Goal: Task Accomplishment & Management: Use online tool/utility

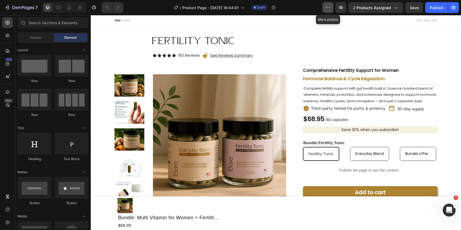
click at [327, 6] on icon "button" at bounding box center [328, 7] width 5 height 5
click at [454, 6] on icon "button" at bounding box center [453, 7] width 5 height 5
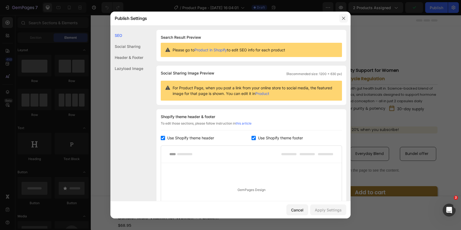
click at [341, 19] on button "button" at bounding box center [344, 18] width 9 height 9
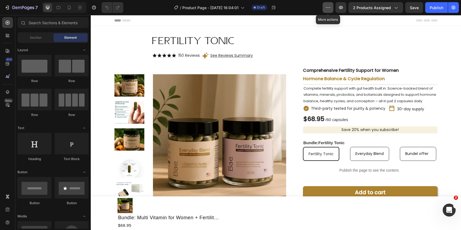
click at [330, 8] on icon "button" at bounding box center [330, 7] width 1 height 1
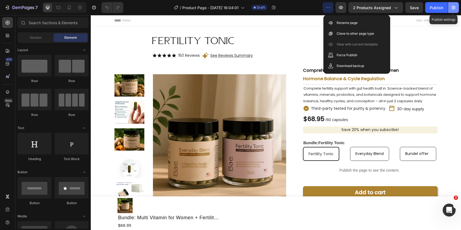
click at [456, 3] on button "button" at bounding box center [453, 7] width 11 height 11
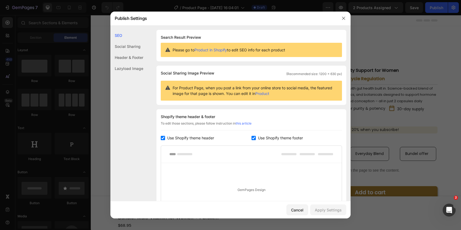
click at [125, 42] on div "Social Sharing" at bounding box center [127, 46] width 33 height 11
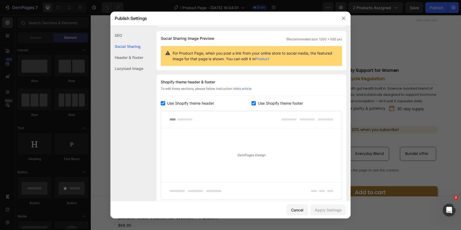
click at [125, 55] on div "Header & Footer" at bounding box center [127, 57] width 33 height 11
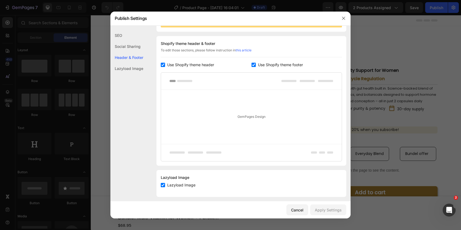
scroll to position [77, 0]
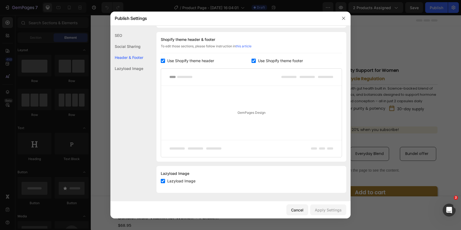
click at [126, 68] on div "Lazyload Image" at bounding box center [127, 68] width 33 height 11
click at [346, 17] on button "button" at bounding box center [344, 18] width 9 height 9
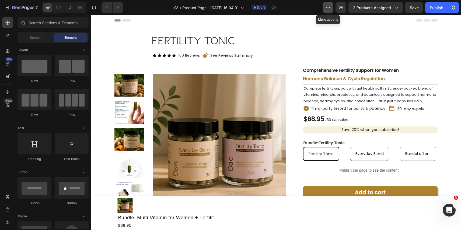
click at [330, 8] on icon "button" at bounding box center [328, 7] width 5 height 5
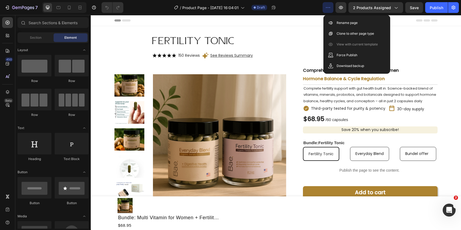
click at [330, 8] on icon "button" at bounding box center [328, 7] width 5 height 5
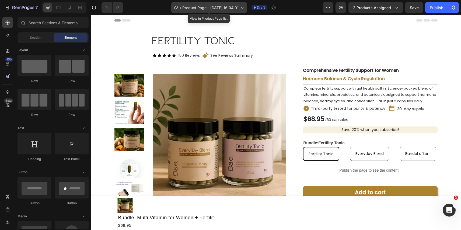
click at [223, 2] on div "/ Product Page - Sep 5, 16:04:01" at bounding box center [209, 7] width 76 height 11
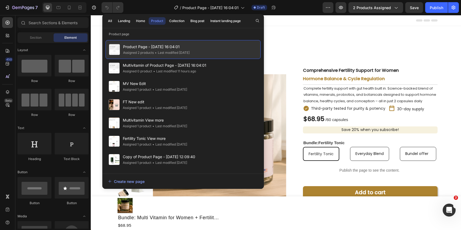
click at [158, 45] on span "Product Page - [DATE] 16:04:01" at bounding box center [156, 47] width 67 height 6
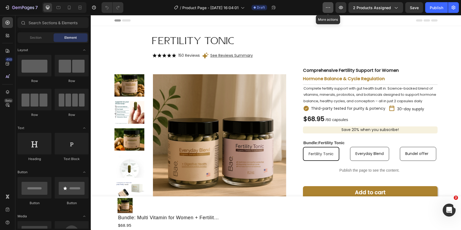
click at [327, 9] on icon "button" at bounding box center [328, 7] width 5 height 5
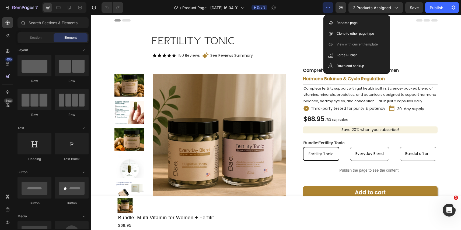
click at [327, 9] on icon "button" at bounding box center [328, 7] width 5 height 5
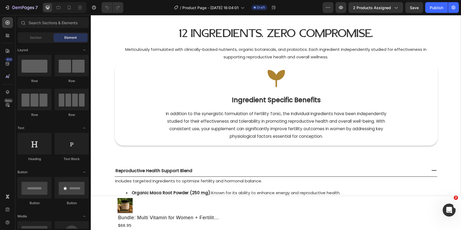
scroll to position [575, 0]
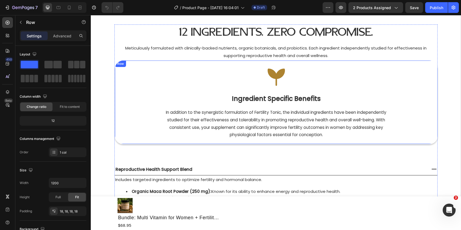
click at [434, 115] on div "Image Ingredient Specific Benefits Heading In addition to the synergistic formu…" at bounding box center [276, 102] width 323 height 84
click at [59, 121] on div "12" at bounding box center [53, 121] width 65 height 8
click at [50, 121] on div "12" at bounding box center [53, 121] width 65 height 8
click at [47, 109] on div "Change ratio" at bounding box center [36, 107] width 32 height 9
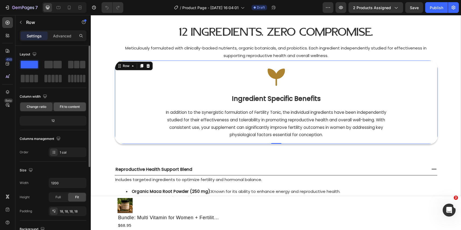
click at [63, 108] on span "Fit to content" at bounding box center [70, 107] width 20 height 5
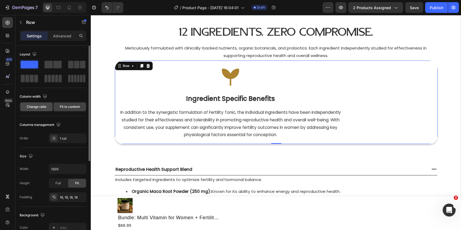
click at [42, 107] on span "Change ratio" at bounding box center [37, 107] width 20 height 5
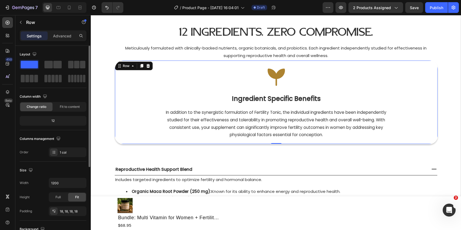
click at [47, 125] on div "12" at bounding box center [53, 121] width 67 height 10
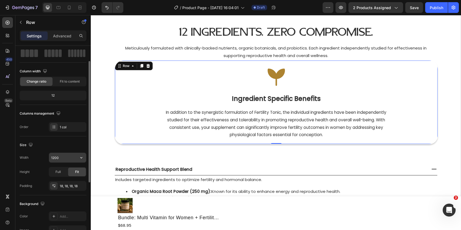
scroll to position [26, 0]
click at [68, 156] on input "1200" at bounding box center [67, 158] width 37 height 10
click at [80, 159] on icon "button" at bounding box center [81, 157] width 5 height 5
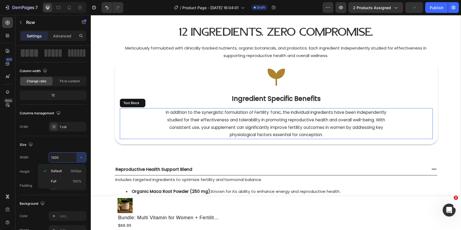
click at [144, 122] on p "studied for their effectiveness and tolerability in promoting reproductive heal…" at bounding box center [276, 120] width 312 height 8
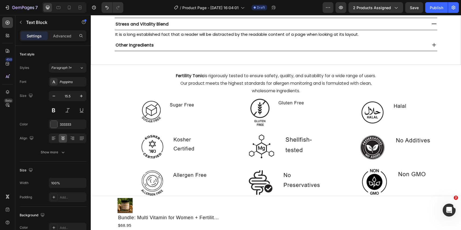
scroll to position [808, 0]
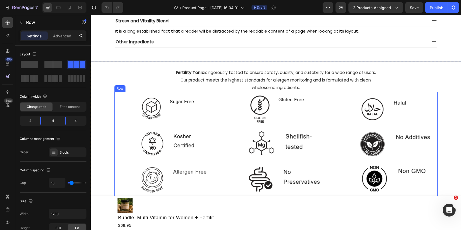
click at [115, 129] on div "Image Image Image" at bounding box center [167, 144] width 105 height 105
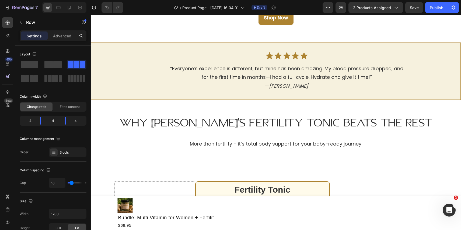
scroll to position [1494, 0]
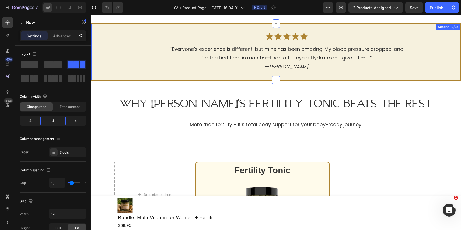
click at [100, 31] on div "Icon Icon Icon Icon Icon Icon List “Everyone’s experience is different, but min…" at bounding box center [276, 52] width 371 height 58
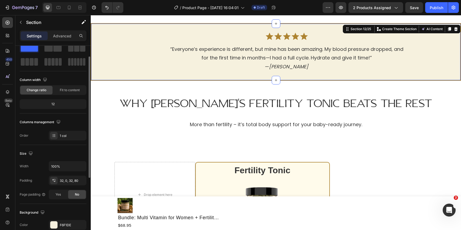
scroll to position [17, 0]
click at [74, 183] on div "32, 0, 32, 80" at bounding box center [68, 180] width 38 height 10
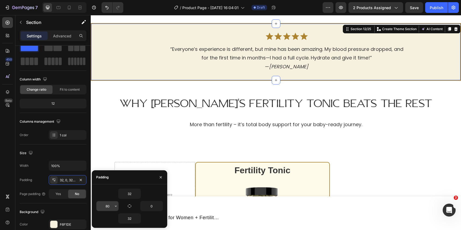
click at [111, 206] on input "80" at bounding box center [107, 207] width 22 height 10
type input "0"
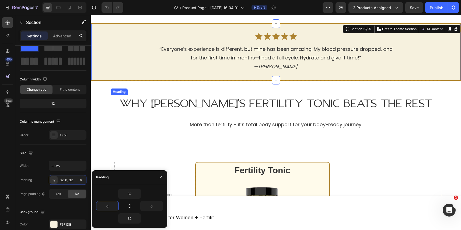
click at [194, 104] on h2 "Why [PERSON_NAME]'s Fertility Tonic Beats the Rest" at bounding box center [276, 103] width 331 height 17
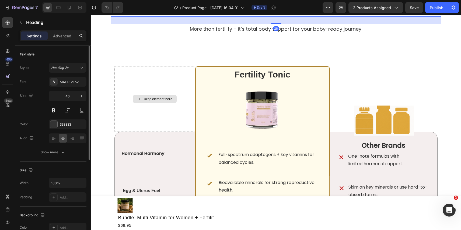
scroll to position [1588, 0]
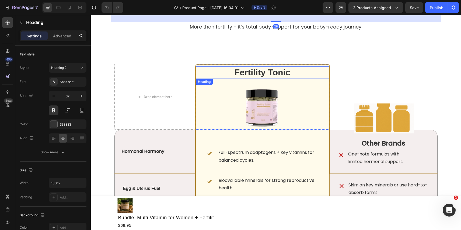
click at [250, 73] on h2 "Fertility Tonic" at bounding box center [263, 73] width 134 height 12
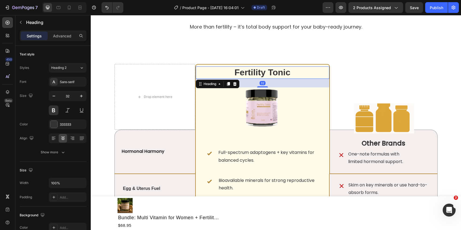
click at [250, 73] on h2 "Fertility Tonic" at bounding box center [263, 73] width 134 height 12
click at [250, 73] on p "Fertility Tonic" at bounding box center [262, 72] width 133 height 11
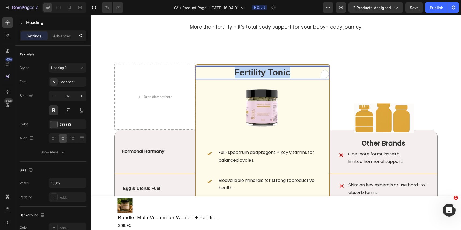
click at [250, 73] on p "Fertility Tonic" at bounding box center [262, 72] width 133 height 11
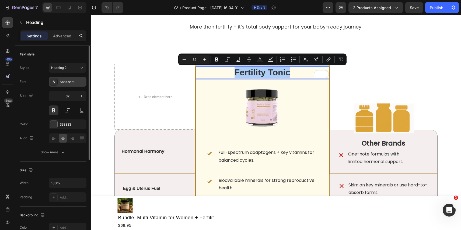
click at [68, 84] on div "Sans-serif" at bounding box center [72, 82] width 25 height 5
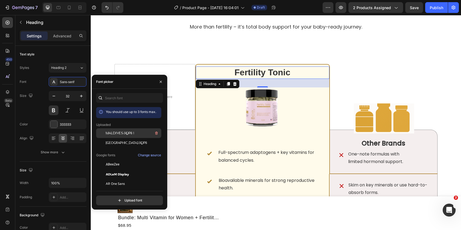
click at [118, 130] on div "Maldives-51qp8 1" at bounding box center [133, 133] width 54 height 6
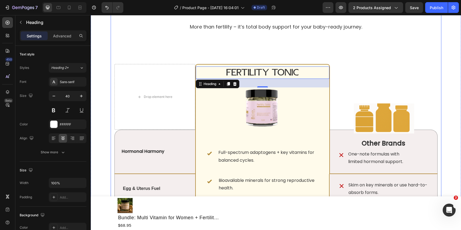
click at [177, 55] on h2 "Lorem ipsum vs. consectetur adipiscing" at bounding box center [276, 47] width 331 height 15
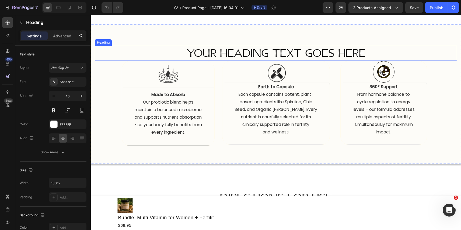
scroll to position [1926, 0]
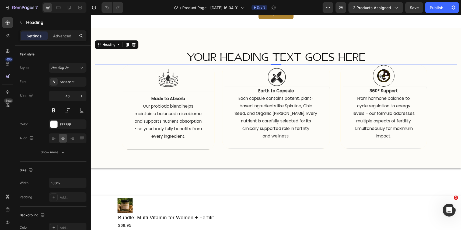
click at [355, 57] on h2 "Your heading text goes here" at bounding box center [276, 57] width 363 height 15
click at [379, 63] on h2 "Your heading text goes here" at bounding box center [276, 57] width 363 height 15
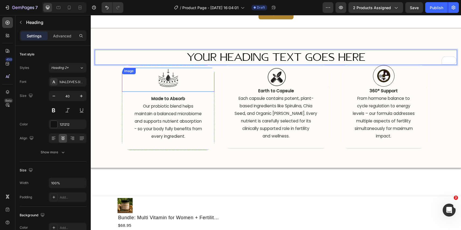
click at [142, 52] on p "Your heading text goes here" at bounding box center [275, 57] width 361 height 14
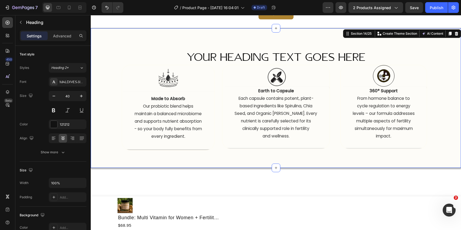
click at [139, 38] on div "Your heading text goes here Heading Image Made to Absorb  Our probiotic blend h…" at bounding box center [276, 98] width 371 height 140
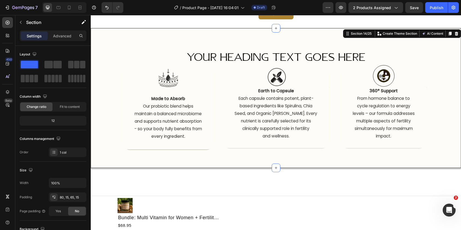
click at [141, 53] on p "Your heading text goes here" at bounding box center [275, 57] width 361 height 14
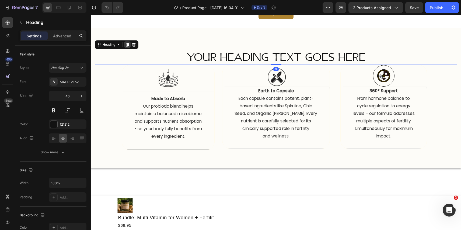
click at [130, 43] on div at bounding box center [127, 45] width 6 height 6
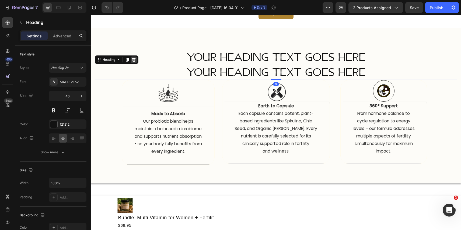
click at [133, 60] on icon at bounding box center [134, 60] width 4 height 4
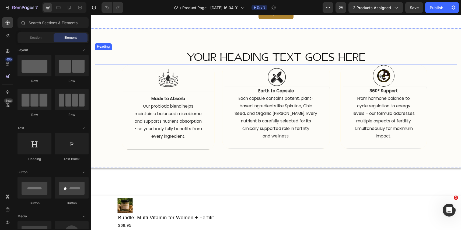
click at [149, 51] on p "Your heading text goes here" at bounding box center [275, 57] width 361 height 14
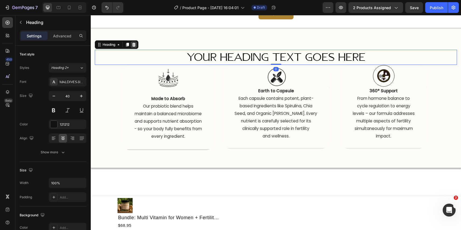
click at [135, 45] on icon at bounding box center [134, 45] width 4 height 4
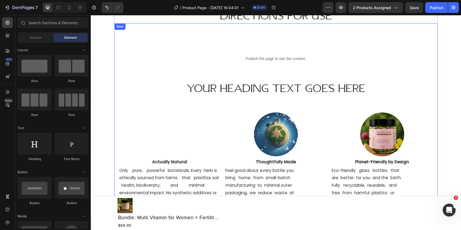
scroll to position [2096, 0]
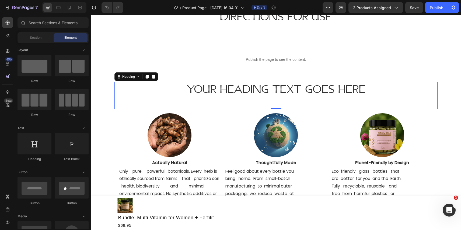
click at [287, 89] on h2 "Your heading text goes here" at bounding box center [276, 89] width 323 height 15
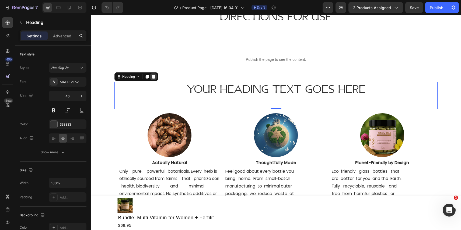
click at [153, 77] on icon at bounding box center [154, 77] width 4 height 4
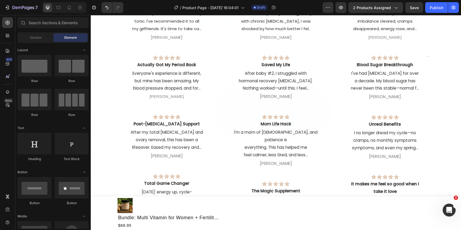
scroll to position [2429, 0]
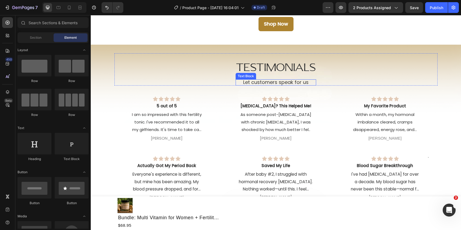
click at [312, 83] on p "Let customers speak for us" at bounding box center [276, 83] width 80 height 6
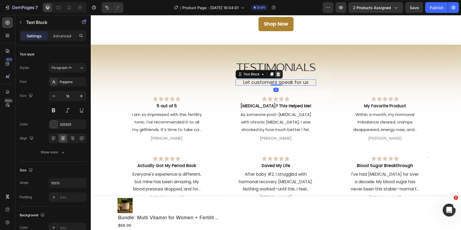
click at [279, 75] on icon at bounding box center [279, 75] width 4 height 4
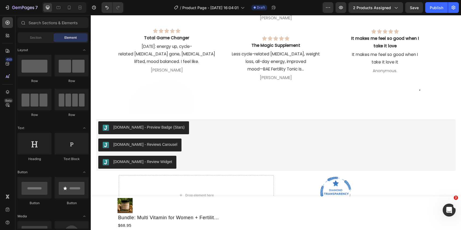
scroll to position [2614, 0]
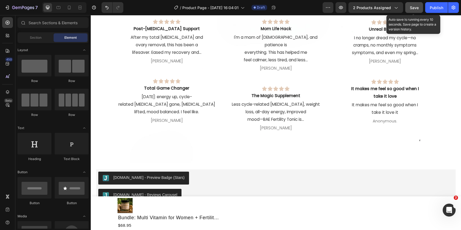
click at [410, 6] on span "Save" at bounding box center [414, 7] width 9 height 5
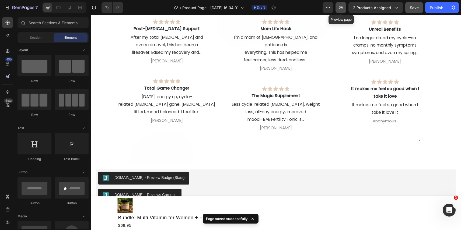
click at [341, 8] on icon "button" at bounding box center [341, 8] width 2 height 2
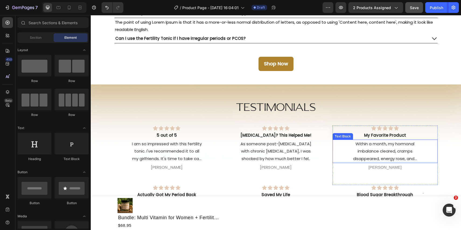
scroll to position [2390, 0]
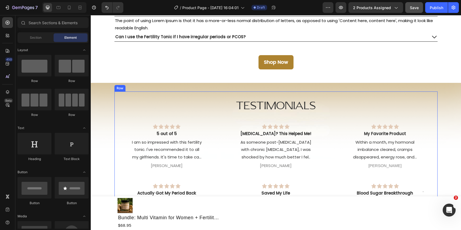
click at [430, 120] on div "Testimonials Heading Row Icon Icon Icon Icon Icon Icon List 5 out of 5 Text Blo…" at bounding box center [276, 233] width 323 height 283
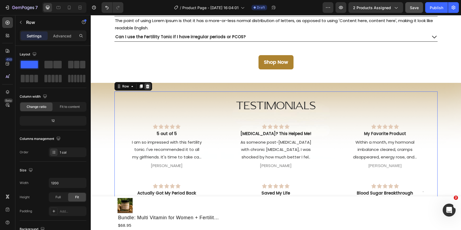
click at [146, 87] on icon at bounding box center [148, 86] width 4 height 4
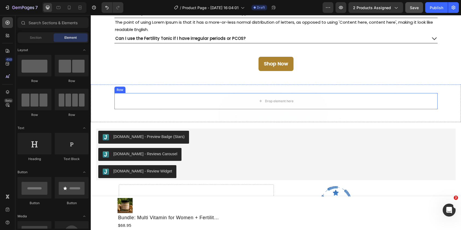
scroll to position [2341, 0]
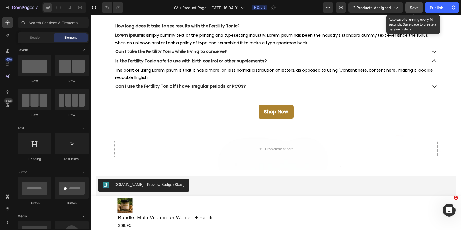
click at [409, 8] on button "Save" at bounding box center [415, 7] width 18 height 11
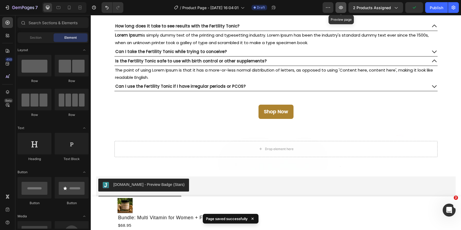
click at [340, 6] on icon "button" at bounding box center [341, 7] width 5 height 5
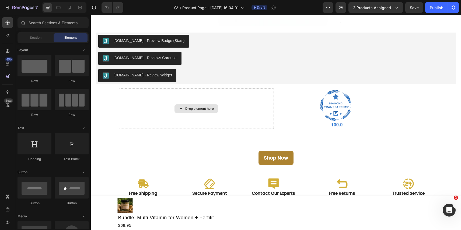
scroll to position [2483, 0]
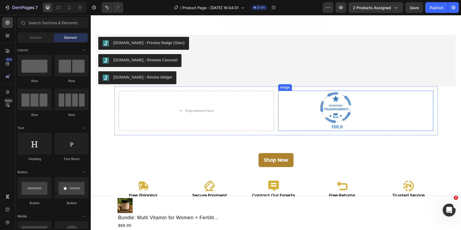
click at [343, 106] on img at bounding box center [336, 111] width 40 height 40
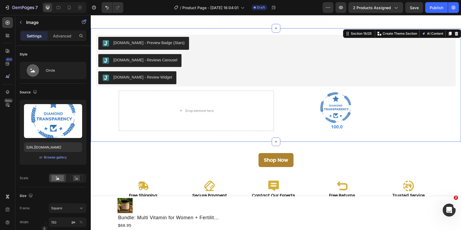
click at [439, 105] on div "Judge.me - Preview Badge (Stars) Judge.me Judge.me - Reviews Carousel Judge.me …" at bounding box center [276, 85] width 360 height 101
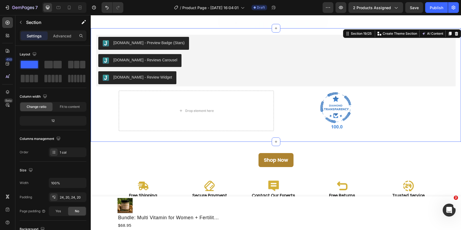
click at [277, 123] on div "Drop element here Image Row" at bounding box center [276, 111] width 323 height 49
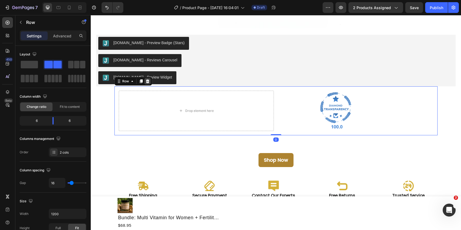
click at [149, 83] on icon at bounding box center [148, 81] width 4 height 4
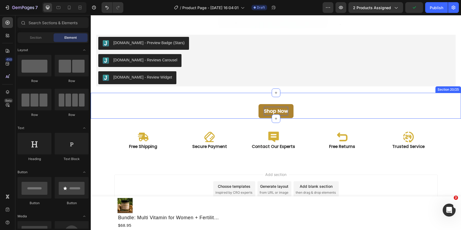
click at [274, 107] on p "Shop Now" at bounding box center [276, 111] width 24 height 9
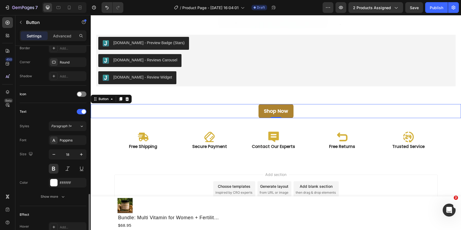
scroll to position [187, 0]
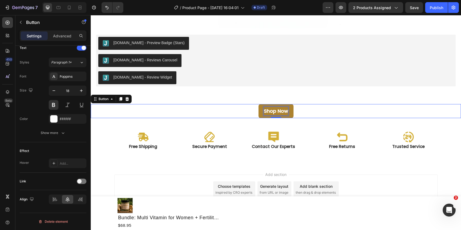
click at [281, 111] on p "Shop Now" at bounding box center [276, 111] width 24 height 9
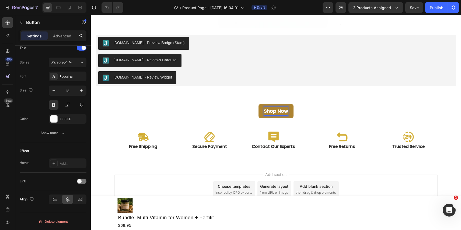
click at [291, 113] on button "Shop Now" at bounding box center [276, 111] width 35 height 14
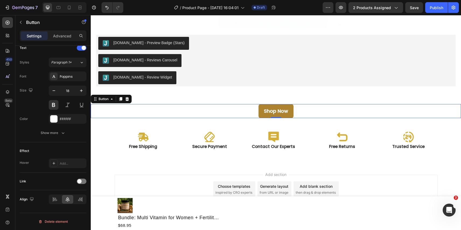
click at [291, 113] on button "Shop Now" at bounding box center [276, 111] width 35 height 14
click at [106, 99] on div "Button" at bounding box center [104, 99] width 12 height 5
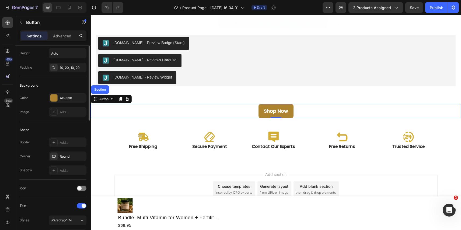
scroll to position [0, 0]
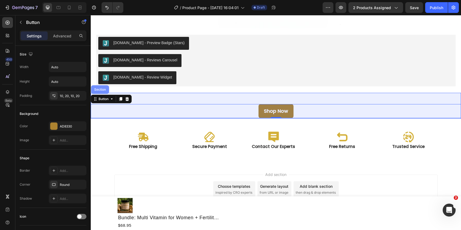
click at [100, 88] on div "Section" at bounding box center [100, 89] width 14 height 3
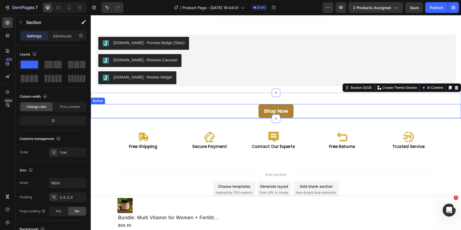
click at [263, 108] on button "Shop Now" at bounding box center [276, 111] width 35 height 14
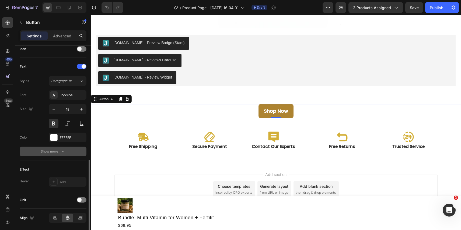
scroll to position [187, 0]
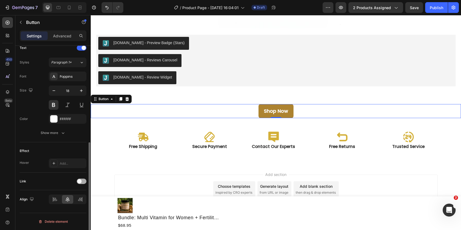
click at [82, 183] on div at bounding box center [82, 181] width 10 height 5
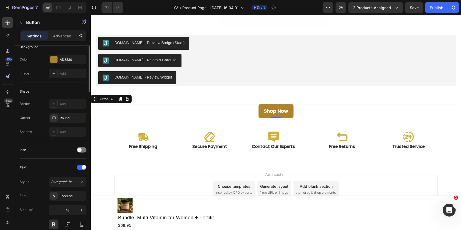
scroll to position [0, 0]
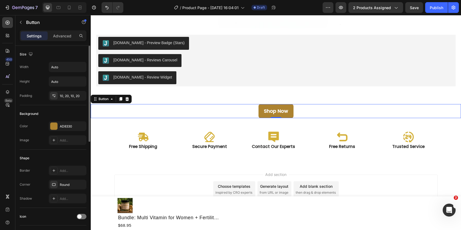
click at [390, 105] on div "Shop Now Button 0" at bounding box center [276, 111] width 371 height 14
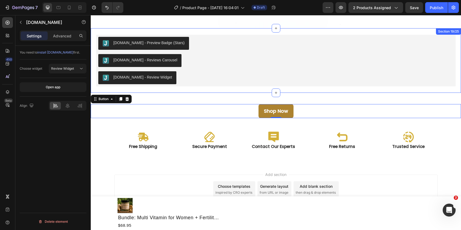
click at [428, 80] on div "[DOMAIN_NAME] - Review Widget" at bounding box center [276, 77] width 356 height 13
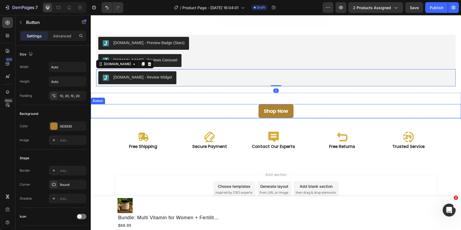
click at [424, 106] on div "Shop Now Button" at bounding box center [276, 111] width 371 height 14
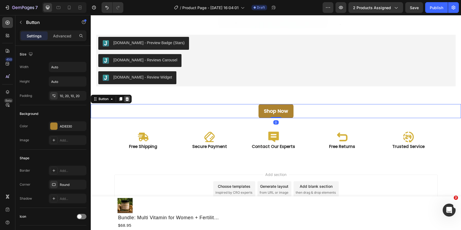
click at [128, 99] on icon at bounding box center [128, 99] width 4 height 4
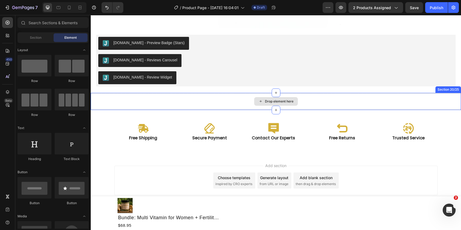
click at [412, 99] on div "Drop element here" at bounding box center [276, 102] width 371 height 16
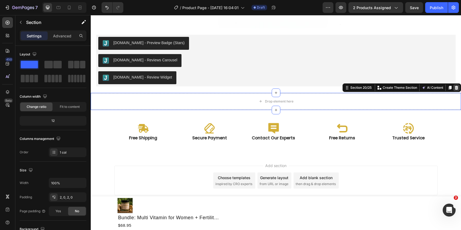
click at [456, 86] on icon at bounding box center [457, 88] width 4 height 4
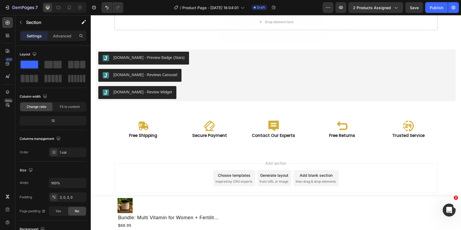
scroll to position [2468, 0]
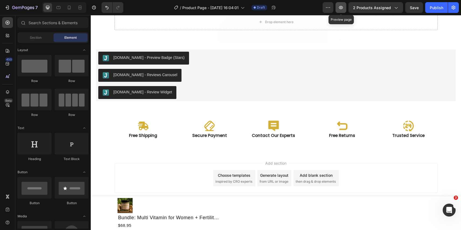
click at [345, 6] on button "button" at bounding box center [341, 7] width 11 height 11
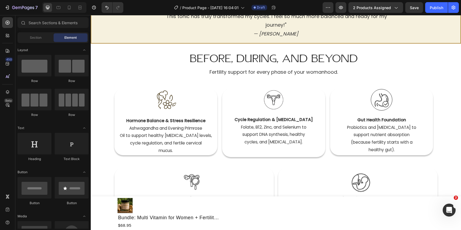
scroll to position [176, 0]
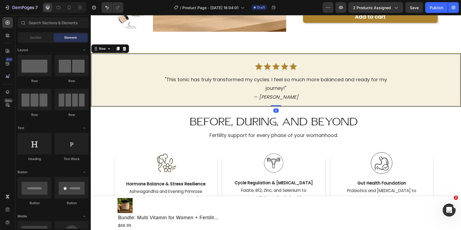
click at [220, 56] on div "Icon Icon Icon Icon Icon Icon List "This tonic has truly transformed my cycles.…" at bounding box center [276, 80] width 371 height 54
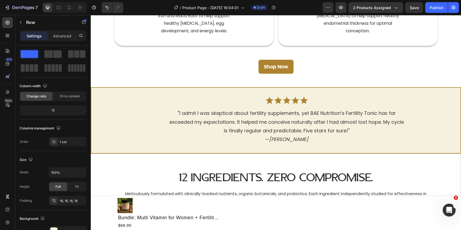
scroll to position [461, 0]
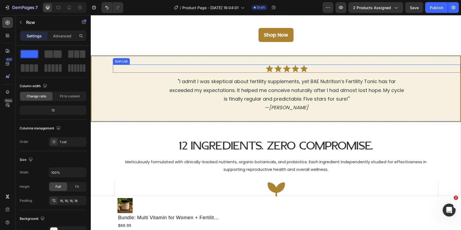
click at [183, 60] on div "Icon Icon Icon Icon Icon Icon List "I admit I was skeptical about fertility sup…" at bounding box center [276, 89] width 371 height 67
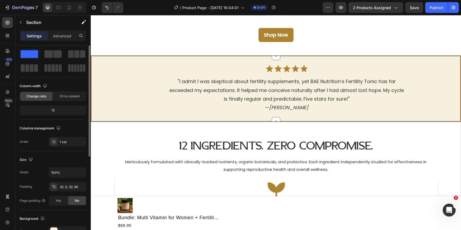
scroll to position [0, 0]
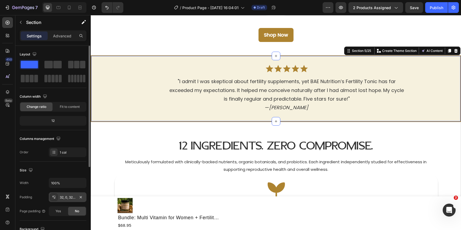
click at [73, 199] on div "32, 0, 32, 80" at bounding box center [68, 197] width 16 height 5
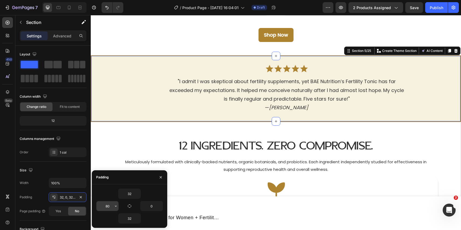
click at [109, 206] on input "80" at bounding box center [107, 207] width 22 height 10
type input "0"
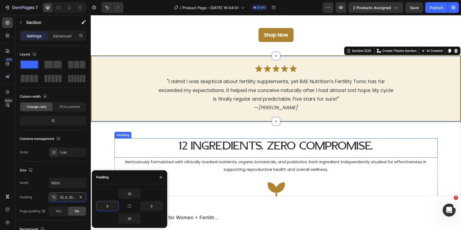
click at [180, 157] on div "12 Ingredients. Zero Compromise. Heading" at bounding box center [276, 148] width 323 height 19
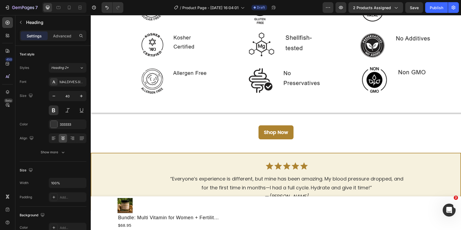
scroll to position [969, 0]
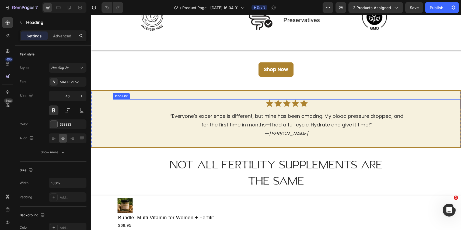
click at [187, 99] on div "Icon Icon Icon Icon Icon" at bounding box center [287, 103] width 348 height 8
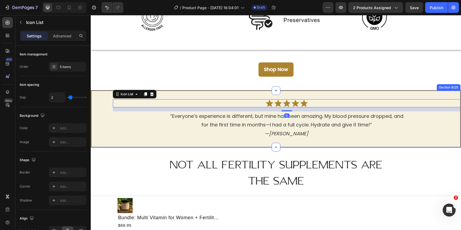
click at [187, 92] on div "Icon Icon Icon Icon Icon Icon List 15 “Everyone’s experience is different, but …" at bounding box center [276, 119] width 371 height 58
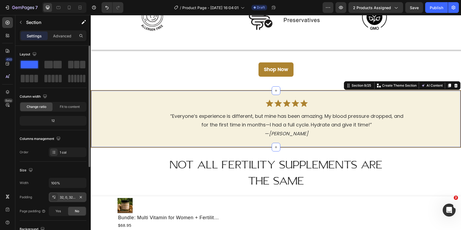
click at [76, 196] on div "32, 0, 32, 80" at bounding box center [68, 198] width 38 height 10
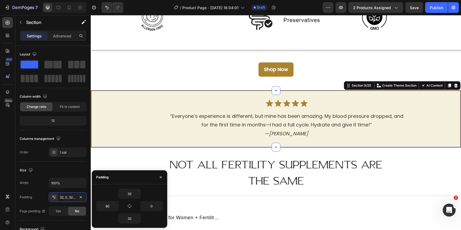
click at [107, 212] on div "32 80 0 32" at bounding box center [129, 206] width 67 height 35
click at [107, 207] on input "80" at bounding box center [107, 207] width 22 height 10
type input "0"
click at [123, 110] on div "Icon Icon Icon Icon Icon Icon List “Everyone’s experience is different, but min…" at bounding box center [276, 118] width 370 height 39
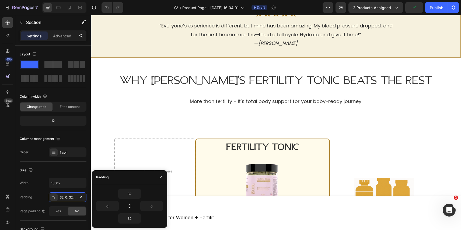
scroll to position [1482, 0]
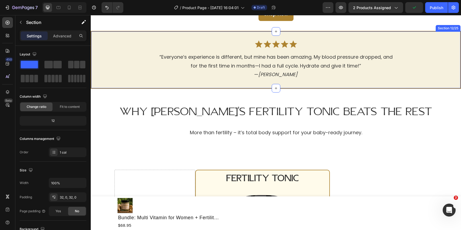
click at [128, 37] on div "Icon Icon Icon Icon Icon Icon List “Everyone’s experience is different, but min…" at bounding box center [276, 60] width 371 height 58
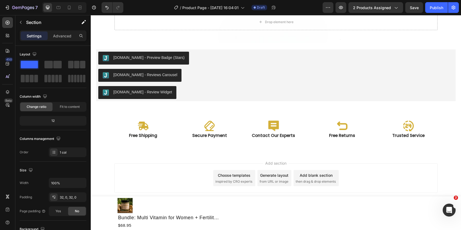
scroll to position [2398, 0]
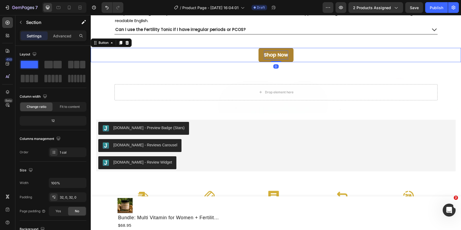
click at [287, 53] on p "Shop Now" at bounding box center [276, 55] width 24 height 9
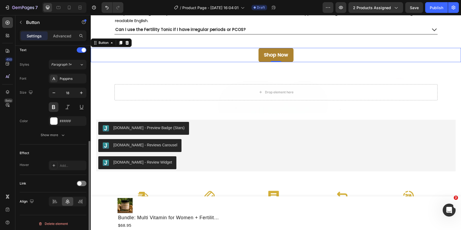
scroll to position [187, 0]
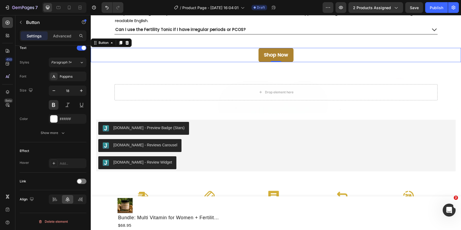
click at [422, 57] on div "Shop Now Button 0" at bounding box center [276, 55] width 371 height 14
click at [440, 54] on div "Shop Now Button 0" at bounding box center [276, 55] width 371 height 14
click at [440, 40] on div "Shop Now Button" at bounding box center [276, 47] width 371 height 27
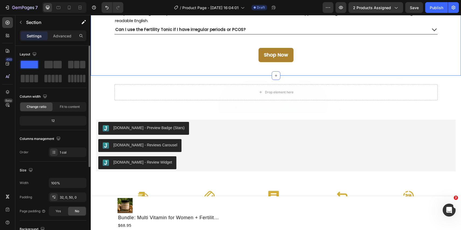
click at [431, 65] on div "Frequently Asked Questions Heading Row How long does it take to see results wit…" at bounding box center [276, 3] width 371 height 143
click at [406, 54] on div "Shop Now Button" at bounding box center [276, 55] width 371 height 14
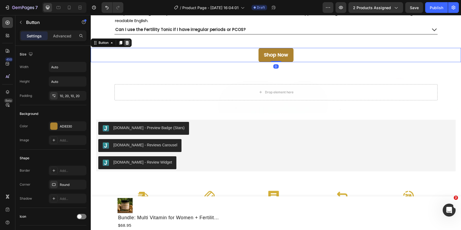
click at [128, 43] on icon at bounding box center [127, 43] width 4 height 4
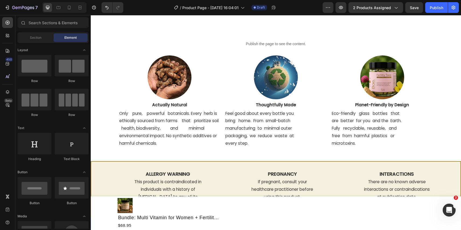
scroll to position [2079, 0]
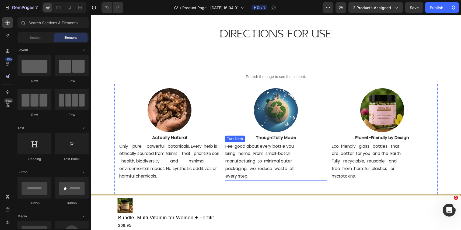
click at [258, 149] on p "Feel good about every bottle you" at bounding box center [276, 147] width 101 height 8
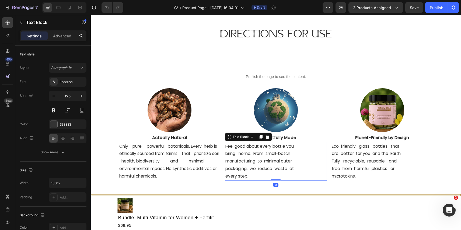
click at [275, 149] on p "Feel good about every bottle you" at bounding box center [276, 147] width 101 height 8
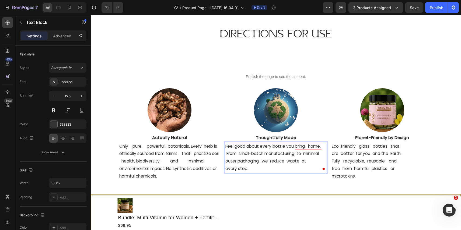
click at [226, 169] on p "every step." at bounding box center [276, 169] width 101 height 8
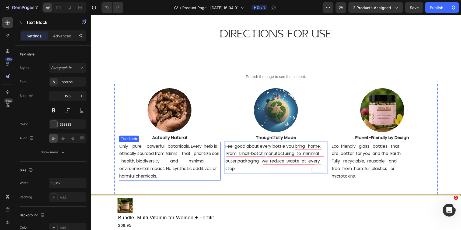
click at [167, 164] on p "Only pure, powerful botanicals. Every herb is ethically sourced from farms that…" at bounding box center [169, 162] width 101 height 38
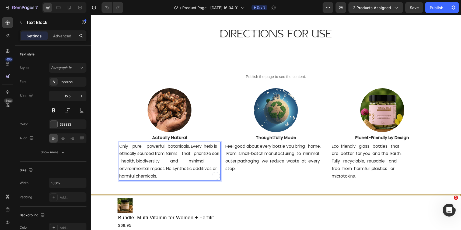
click at [177, 160] on p "Only pure, powerful botanicals. Every herb is ethically sourced from farms that…" at bounding box center [169, 162] width 101 height 38
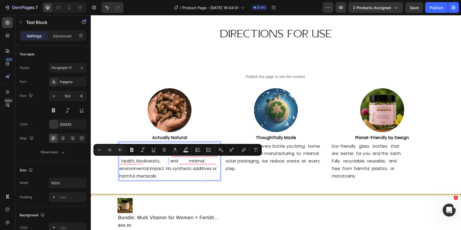
click at [179, 161] on p "Only pure, powerful botanicals. Every herb is ethically sourced from farms that…" at bounding box center [169, 162] width 101 height 38
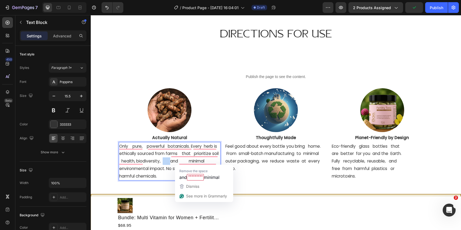
drag, startPoint x: 181, startPoint y: 162, endPoint x: 171, endPoint y: 164, distance: 9.4
click at [171, 164] on p "Only pure, powerful botanicals. Every herb is ethically sourced from farms that…" at bounding box center [169, 162] width 101 height 38
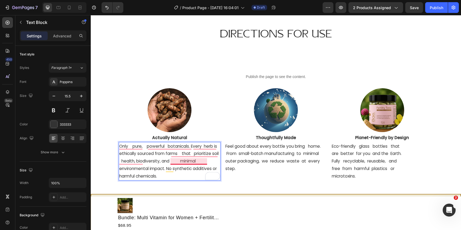
click at [188, 163] on p "Only pure, powerful botanicals. Every herb is ethically sourced from farms that…" at bounding box center [169, 162] width 101 height 38
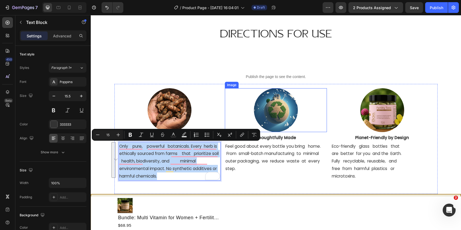
copy p "Only pure, powerful botanicals. Every herb is ethically sourced from farms that…"
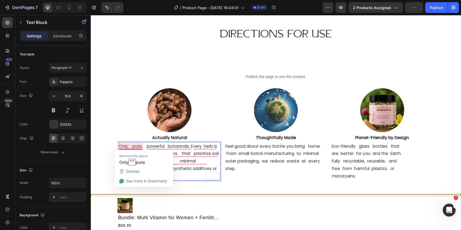
click at [133, 146] on p "Only pure, powerful botanicals. Every herb is ethically sourced from farms that…" at bounding box center [169, 162] width 101 height 38
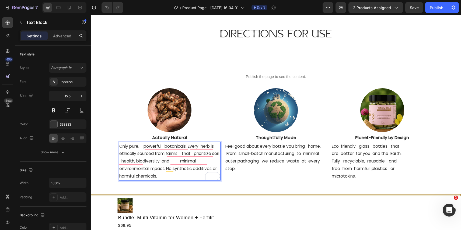
click at [143, 148] on p "Only pure, powerful botanicals. Every herb is ethically sourced from farms that…" at bounding box center [169, 162] width 101 height 38
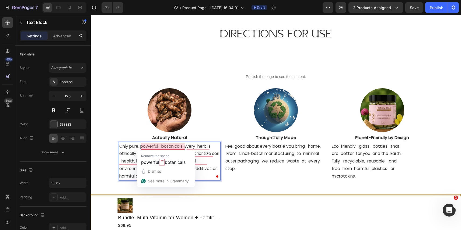
click at [163, 147] on p "Only pure, powerful botanicals. Every herb is ethically sourced from farms that…" at bounding box center [169, 162] width 101 height 38
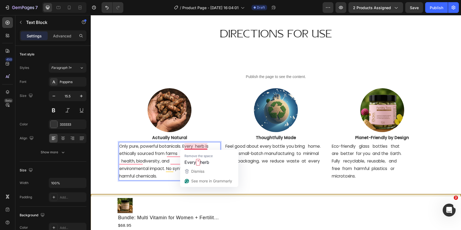
click at [199, 147] on p "Only pure, powerful botanicals. Every herb is ethically sourced from farms that…" at bounding box center [169, 162] width 101 height 38
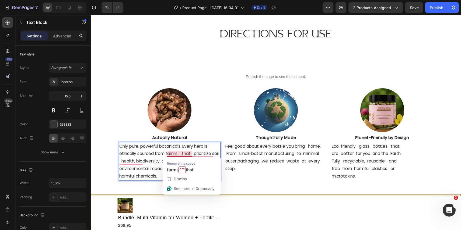
click at [183, 155] on p "Only pure, powerful botanicals. Every herb is ethically sourced from farms that…" at bounding box center [169, 162] width 101 height 38
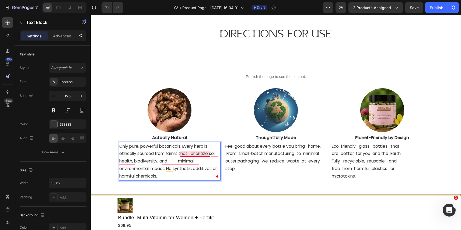
click at [191, 153] on p "Only pure, powerful botanicals. Every herb is ethically sourced from farms that…" at bounding box center [169, 162] width 101 height 38
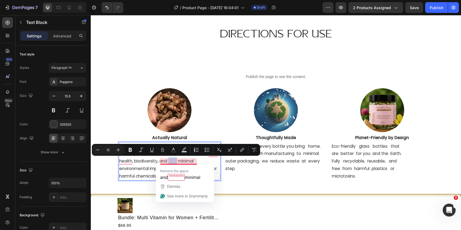
drag, startPoint x: 179, startPoint y: 163, endPoint x: 170, endPoint y: 163, distance: 8.6
click at [170, 163] on p "Only pure, powerful botanicals. Every herb is ethically sourced from farms that…" at bounding box center [169, 162] width 101 height 38
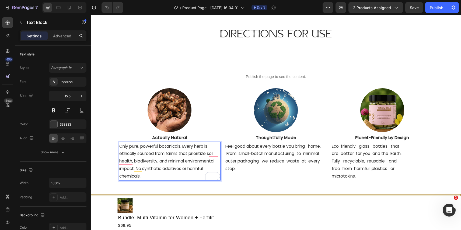
click at [142, 170] on p "Only pure, powerful botanicals. Every herb is ethically sourced from farms that…" at bounding box center [169, 162] width 101 height 38
click at [146, 171] on p "Only pure, powerful botanicals. Every herb is ethically sourced from farms that…" at bounding box center [169, 162] width 101 height 38
click at [171, 174] on p "Only pure, powerful botanicals. Every herb is ethically sourced from farms that…" at bounding box center [169, 162] width 101 height 38
click at [120, 177] on p "Only pure, powerful botanicals. Every herb is ethically sourced from farms that…" at bounding box center [169, 162] width 101 height 38
click at [274, 171] on p "Feel good about every bottle you bring home. From small-batch manufacturing to …" at bounding box center [276, 158] width 101 height 30
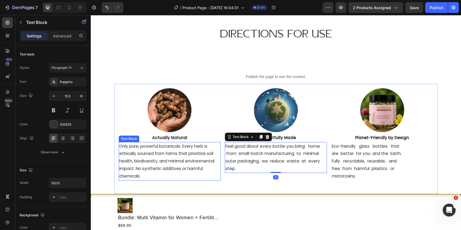
click at [183, 163] on p "Only pure, powerful botanicals. Every herb is ethically sourced from farms that…" at bounding box center [169, 162] width 101 height 38
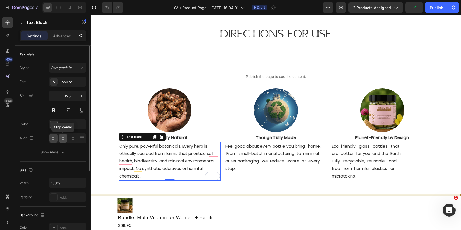
click at [62, 137] on icon at bounding box center [62, 138] width 5 height 5
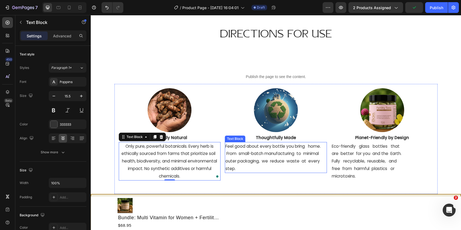
click at [277, 155] on p "Feel good about every bottle you bring home. From small-batch manufacturing to …" at bounding box center [276, 158] width 101 height 30
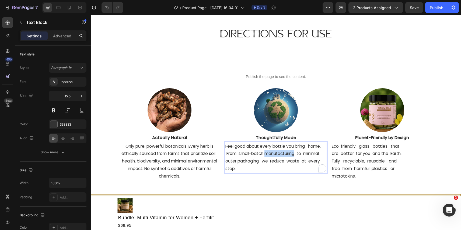
click at [277, 155] on p "Feel good about every bottle you bring home. From small-batch manufacturing to …" at bounding box center [276, 158] width 101 height 30
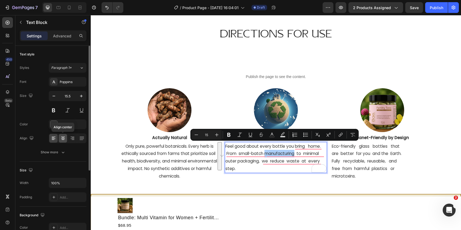
click at [63, 140] on icon at bounding box center [63, 140] width 3 height 1
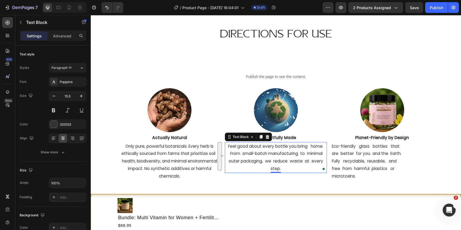
click at [306, 147] on p "Feel good about every bottle you bring home. From small-batch manufacturing to …" at bounding box center [276, 158] width 101 height 30
click at [309, 147] on p "Feel good about every bottle you bring home. From small-batch manufacturing to …" at bounding box center [276, 158] width 101 height 30
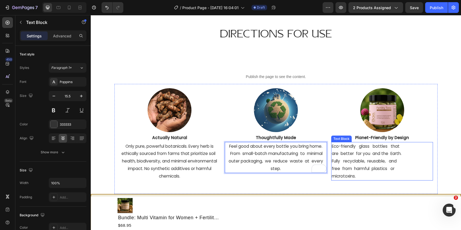
click at [370, 158] on p "Fully recyclable, reusable, and" at bounding box center [382, 162] width 101 height 8
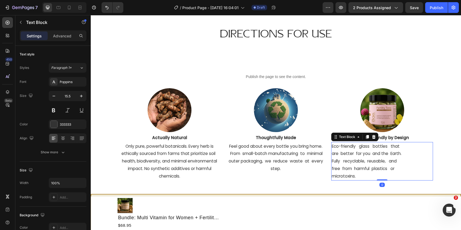
click at [370, 158] on p "Fully recyclable, reusable, and" at bounding box center [382, 162] width 101 height 8
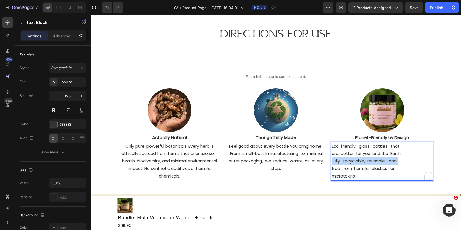
click at [370, 158] on p "Fully recyclable, reusable, and" at bounding box center [382, 162] width 101 height 8
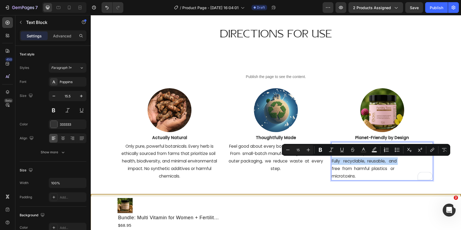
click at [370, 158] on p "Fully recyclable, reusable, and" at bounding box center [382, 162] width 101 height 8
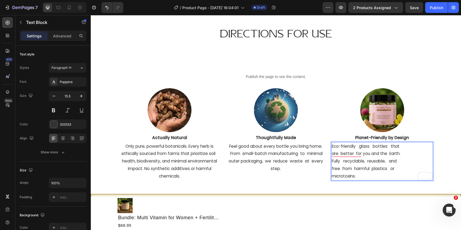
click at [336, 155] on p "are better for you and the Earth." at bounding box center [382, 154] width 101 height 8
click at [360, 156] on p "Eco-friendly glass bottles that are better for you and the Earth." at bounding box center [382, 150] width 101 height 15
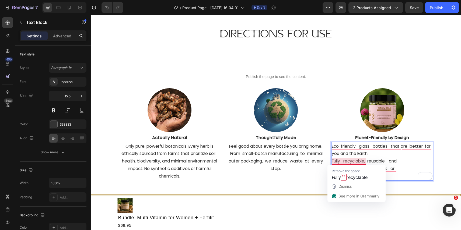
click at [335, 164] on p "Fully recyclable, reusable, and" at bounding box center [382, 162] width 101 height 8
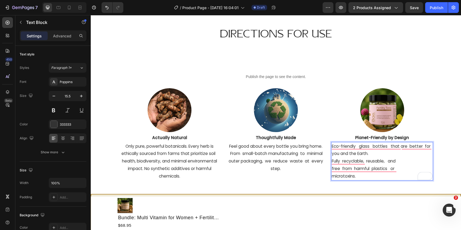
click at [332, 161] on div "Eco-friendly glass bottles that are better for you and the Earth. Fully recycla…" at bounding box center [383, 161] width 102 height 39
click at [333, 169] on p "free from harmful plastics or" at bounding box center [382, 169] width 101 height 8
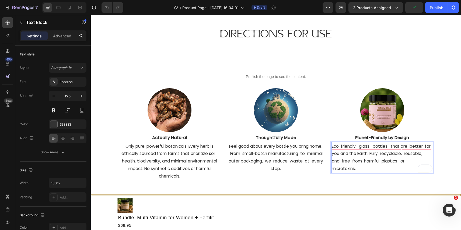
click at [359, 164] on p "Eco-friendly glass bottles that are better for you and the Earth. Fully recycla…" at bounding box center [382, 154] width 101 height 23
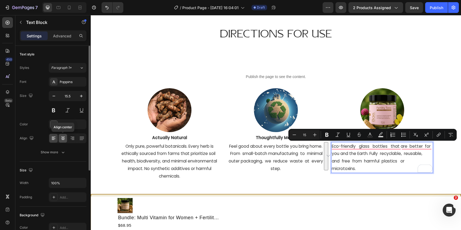
click at [62, 140] on icon at bounding box center [62, 138] width 5 height 5
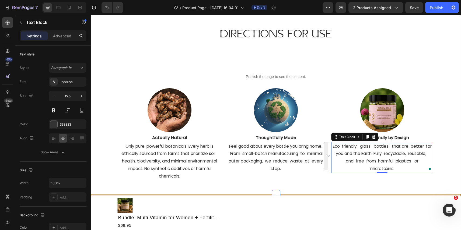
click at [456, 111] on div "Directions for Use Heading Publish the page to see the content. Custom Code Row…" at bounding box center [276, 100] width 371 height 189
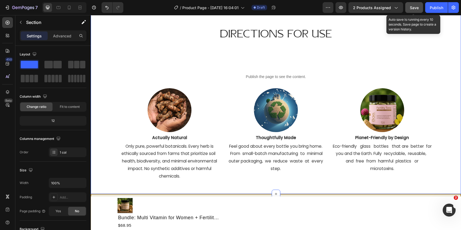
click at [414, 6] on span "Save" at bounding box center [414, 7] width 9 height 5
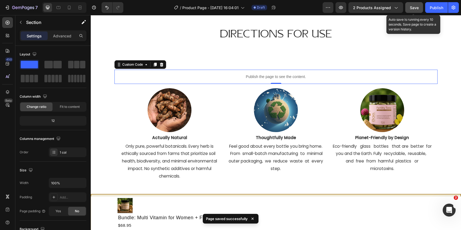
click at [296, 75] on p "Publish the page to see the content." at bounding box center [276, 77] width 323 height 6
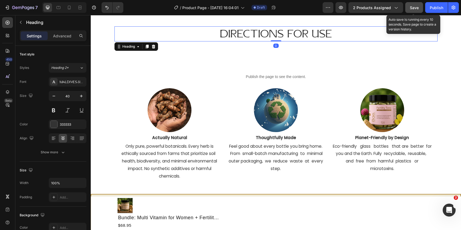
click at [272, 32] on h2 "Directions for Use" at bounding box center [276, 33] width 323 height 15
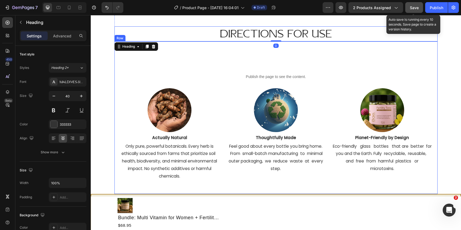
click at [261, 47] on div "Publish the page to see the content. Custom Code Row Image Actually Natural Tex…" at bounding box center [276, 118] width 323 height 153
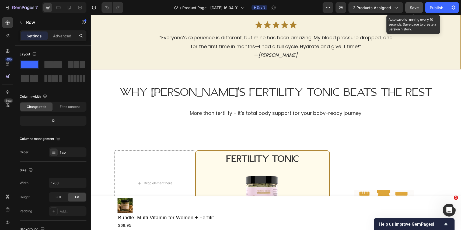
scroll to position [1498, 0]
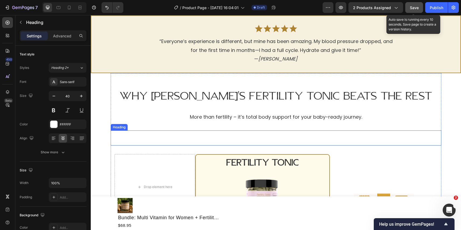
click at [230, 144] on h2 "Lorem ipsum vs. consectetur adipiscing" at bounding box center [276, 138] width 331 height 15
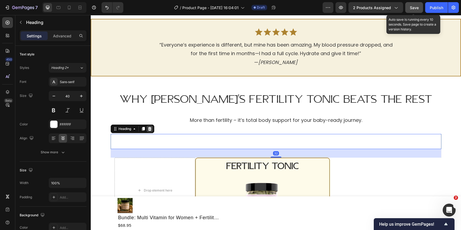
click at [148, 127] on icon at bounding box center [150, 129] width 4 height 4
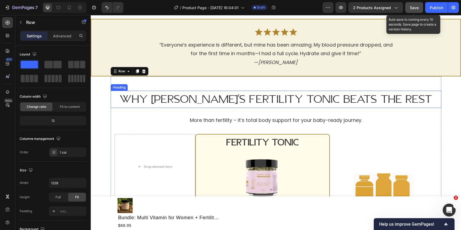
click at [205, 104] on h2 "Why [PERSON_NAME]'s Fertility Tonic Beats the Rest" at bounding box center [276, 99] width 331 height 17
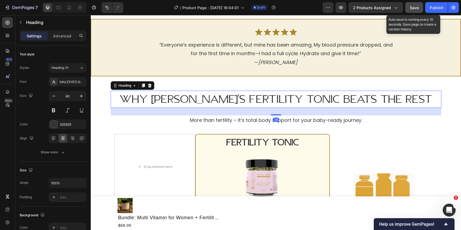
click at [206, 110] on div "28" at bounding box center [276, 112] width 331 height 8
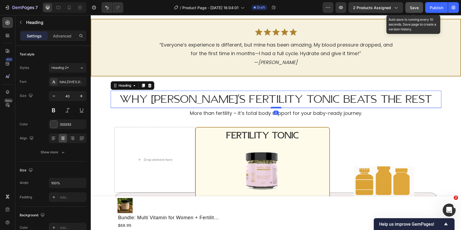
drag, startPoint x: 274, startPoint y: 112, endPoint x: 274, endPoint y: 105, distance: 7.0
click at [274, 107] on div at bounding box center [276, 108] width 11 height 2
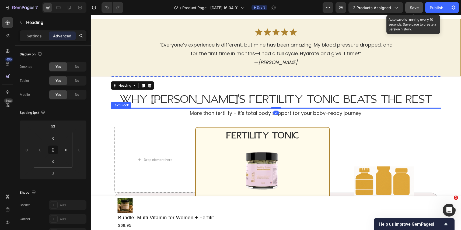
click at [253, 111] on p "More than fertility – it’s total body support for your baby-ready journey." at bounding box center [276, 118] width 330 height 18
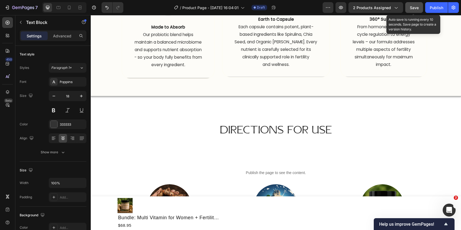
scroll to position [1944, 0]
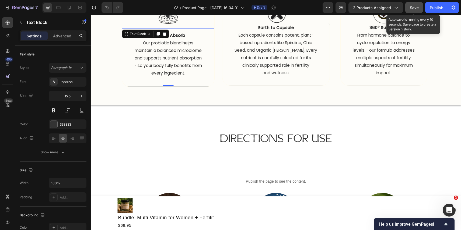
click at [172, 78] on p at bounding box center [168, 81] width 91 height 8
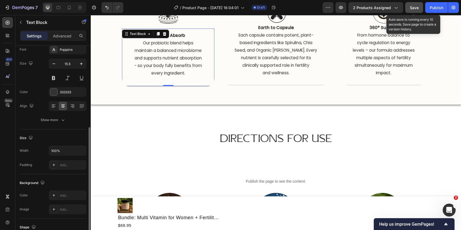
scroll to position [0, 0]
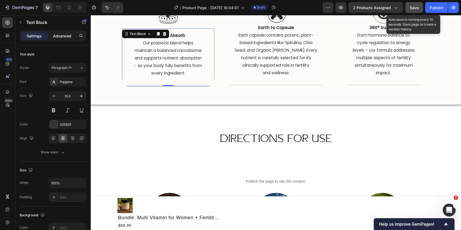
click at [64, 35] on p "Advanced" at bounding box center [62, 36] width 18 height 6
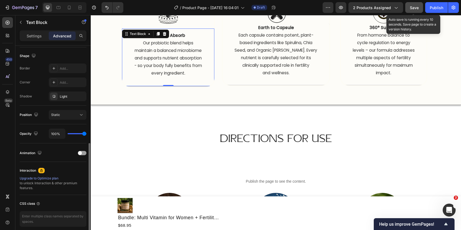
scroll to position [133, 0]
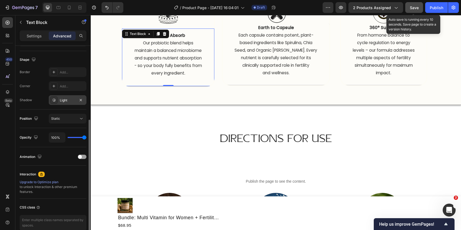
click at [67, 99] on div "Light" at bounding box center [68, 100] width 16 height 5
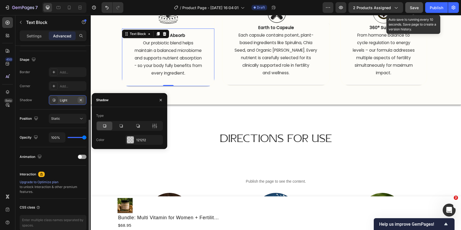
click at [80, 101] on icon "button" at bounding box center [81, 100] width 2 height 2
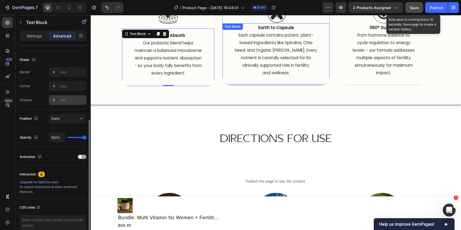
click at [266, 47] on p "Seed, and Organic [PERSON_NAME]. Every" at bounding box center [276, 51] width 106 height 8
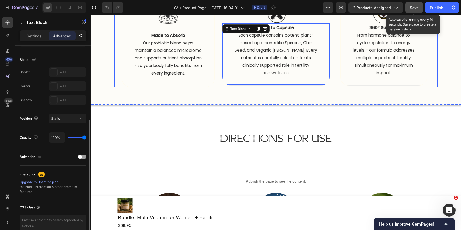
click at [359, 61] on p "multiple aspects of fertility simultaneously for maximum" at bounding box center [383, 61] width 85 height 15
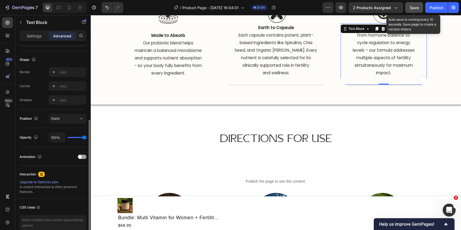
click at [350, 80] on p "To enrich screen reader interactions, please activate Accessibility in Grammarl…" at bounding box center [383, 81] width 85 height 8
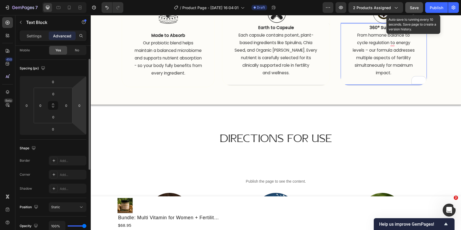
scroll to position [64, 0]
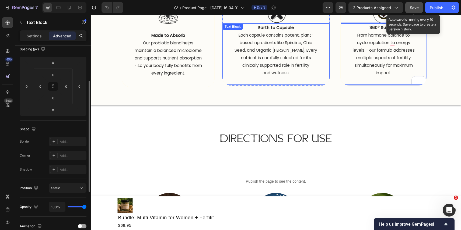
click at [250, 83] on p "and wellness." at bounding box center [276, 76] width 106 height 15
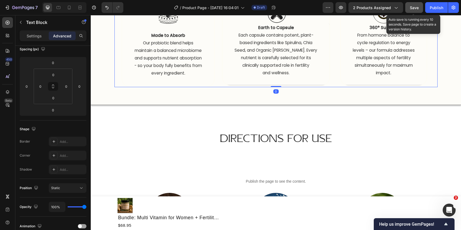
scroll to position [0, 0]
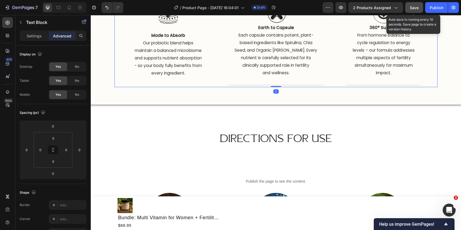
click at [249, 86] on div "Image Earth to Capsule  Each capsule contains potent, plant- based ingredients …" at bounding box center [276, 44] width 108 height 85
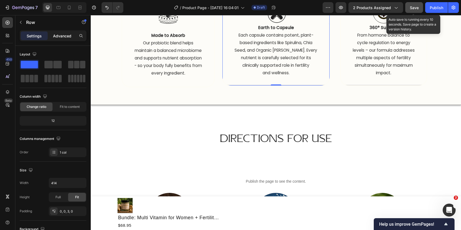
click at [68, 39] on div "Advanced" at bounding box center [62, 36] width 27 height 9
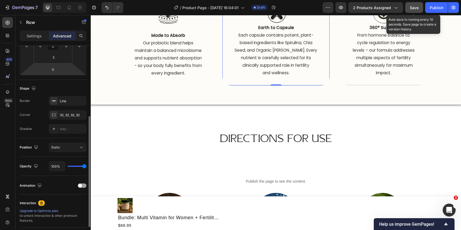
scroll to position [112, 0]
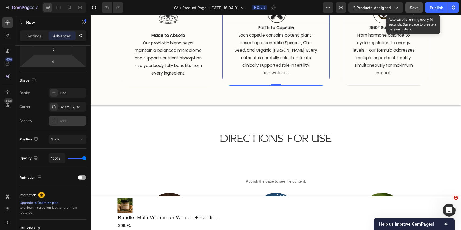
click at [62, 123] on div "Add..." at bounding box center [72, 121] width 25 height 5
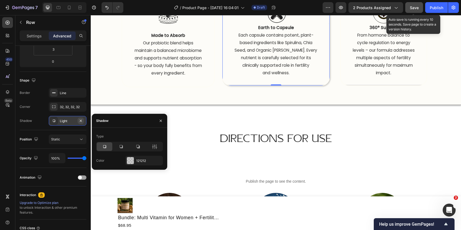
click at [80, 121] on icon "button" at bounding box center [81, 121] width 4 height 4
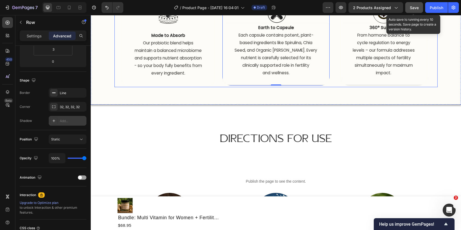
click at [220, 74] on div "Image Made to Absorb  Our probiotic blend helps maintain a balanced microbiome …" at bounding box center [169, 44] width 108 height 85
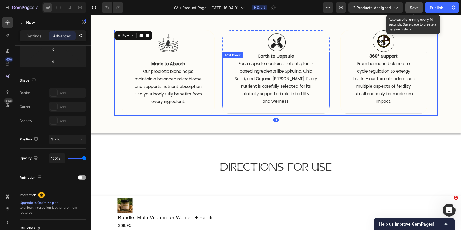
scroll to position [1917, 0]
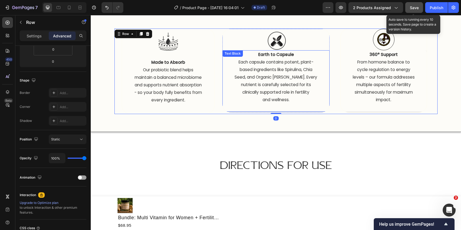
click at [312, 111] on p "and wellness." at bounding box center [276, 103] width 106 height 15
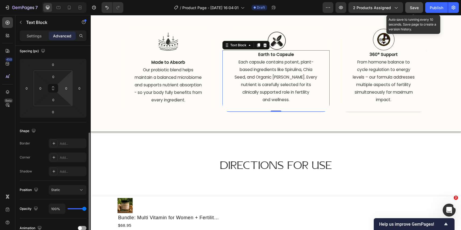
scroll to position [96, 0]
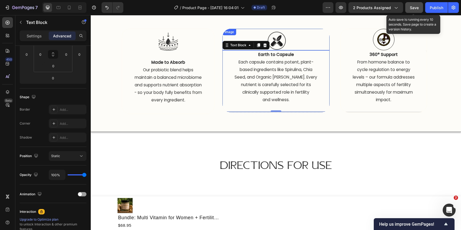
click at [299, 42] on div at bounding box center [276, 40] width 107 height 22
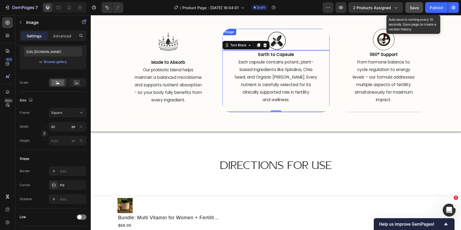
scroll to position [0, 0]
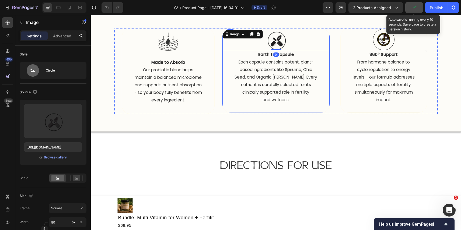
click at [232, 112] on div "Image 0 Earth to Capsule  Each capsule contains potent, plant- based ingredient…" at bounding box center [276, 71] width 108 height 84
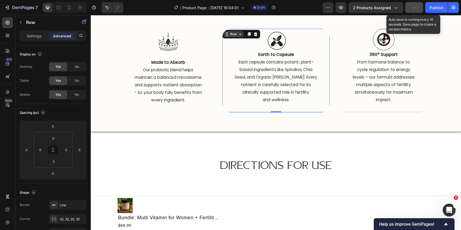
click at [233, 36] on div "Row" at bounding box center [233, 34] width 9 height 5
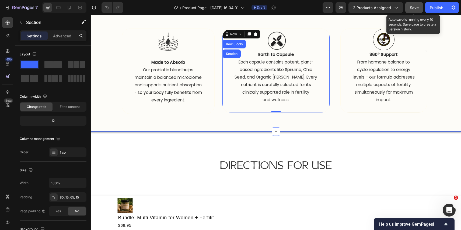
click at [313, 23] on div "Image Made to Absorb  Our probiotic blend helps maintain a balanced microbiome …" at bounding box center [276, 69] width 371 height 125
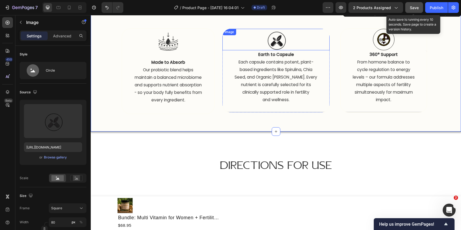
click at [329, 41] on div at bounding box center [276, 40] width 107 height 22
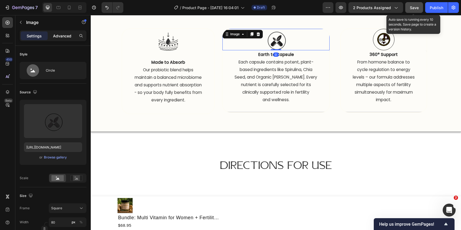
click at [57, 34] on p "Advanced" at bounding box center [62, 36] width 18 height 6
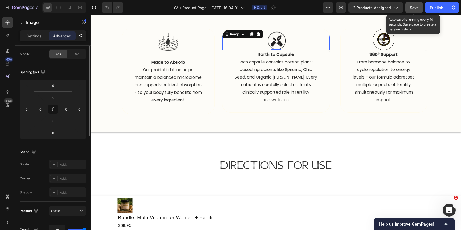
scroll to position [48, 0]
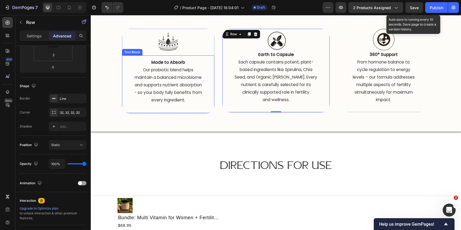
scroll to position [1888, 0]
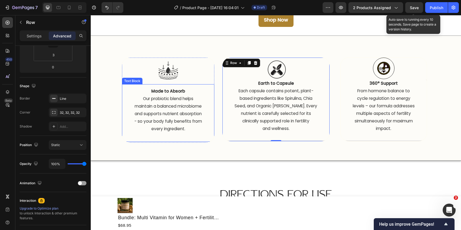
click at [163, 139] on p at bounding box center [168, 137] width 91 height 8
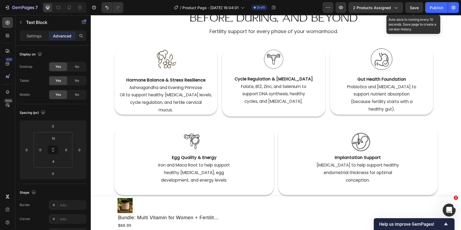
scroll to position [0, 0]
